Goal: Task Accomplishment & Management: Manage account settings

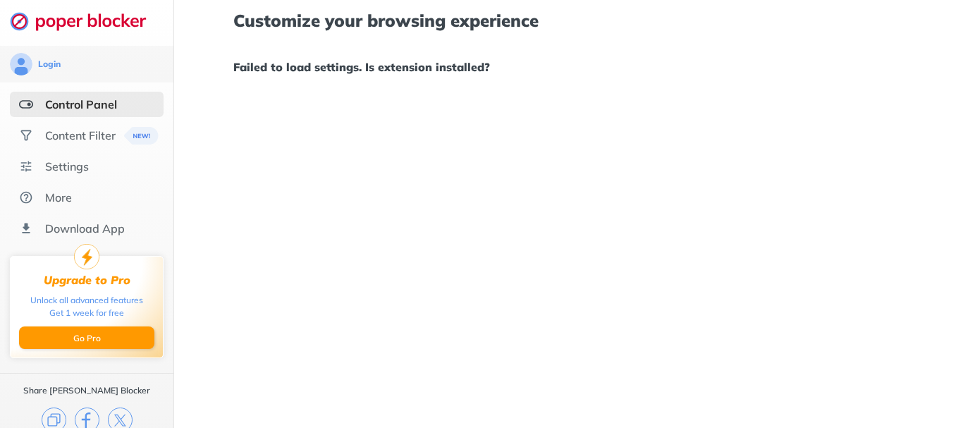
click at [563, 186] on div "Customize your browsing experience Failed to load settings. Is extension instal…" at bounding box center [568, 214] width 789 height 428
click at [72, 159] on div "Settings" at bounding box center [67, 166] width 44 height 14
